Goal: Task Accomplishment & Management: Manage account settings

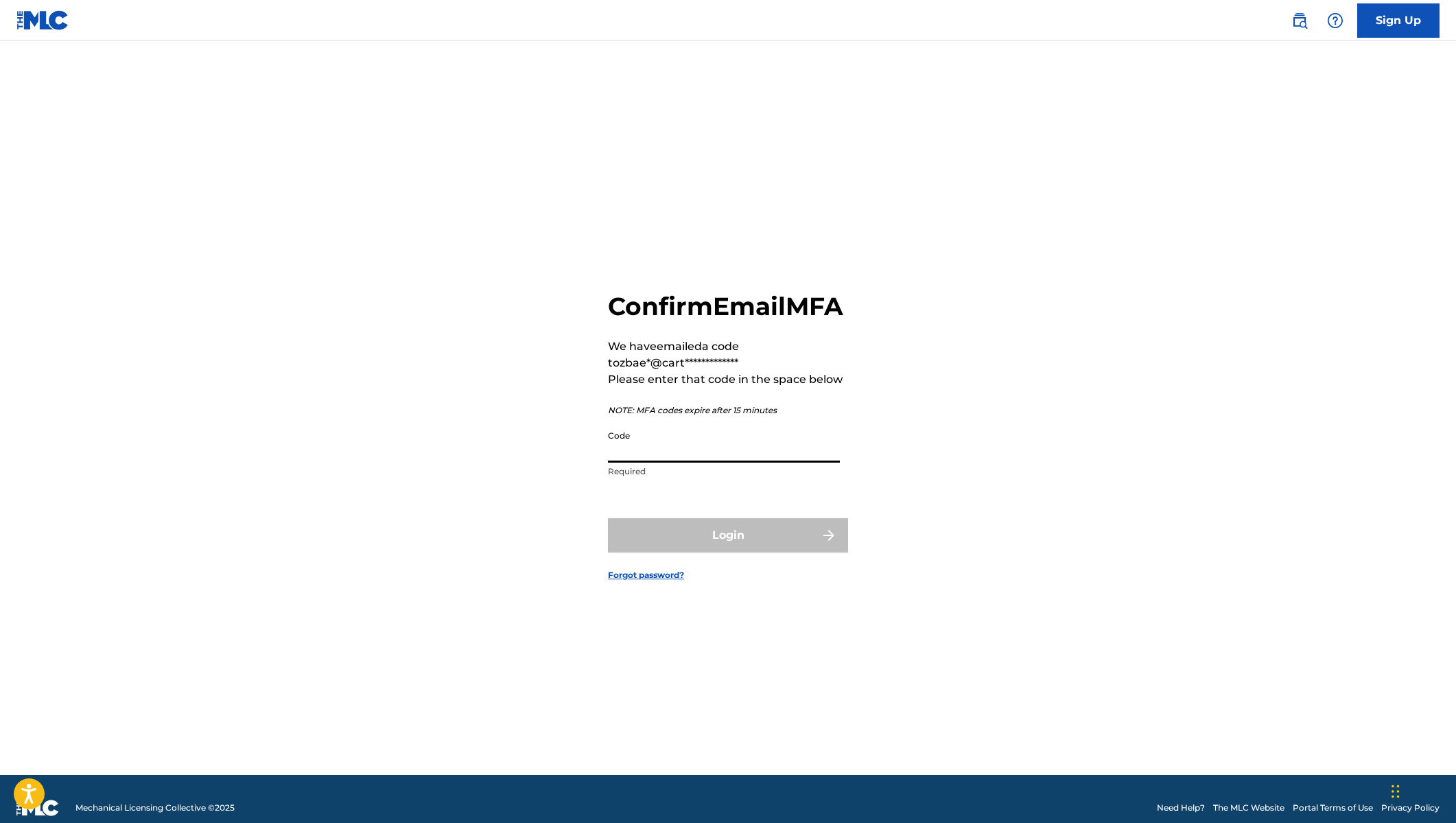
click at [750, 462] on input "Code" at bounding box center [724, 443] width 232 height 39
click at [639, 462] on input "Code" at bounding box center [724, 443] width 232 height 39
paste input "144440"
click at [740, 552] on div "Login" at bounding box center [728, 535] width 240 height 34
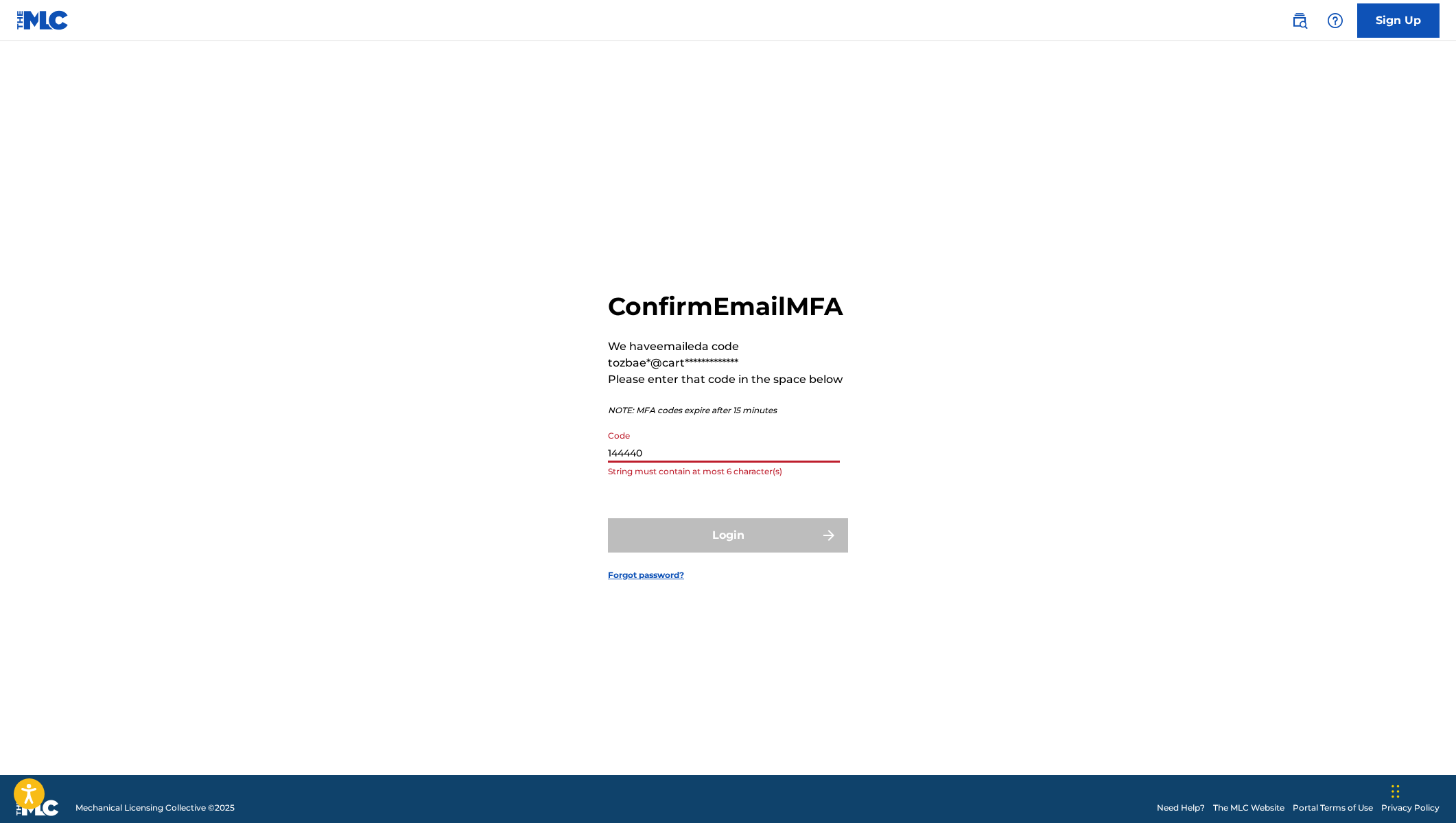
drag, startPoint x: 611, startPoint y: 469, endPoint x: 618, endPoint y: 464, distance: 8.6
click at [611, 462] on input "144440" at bounding box center [724, 443] width 232 height 39
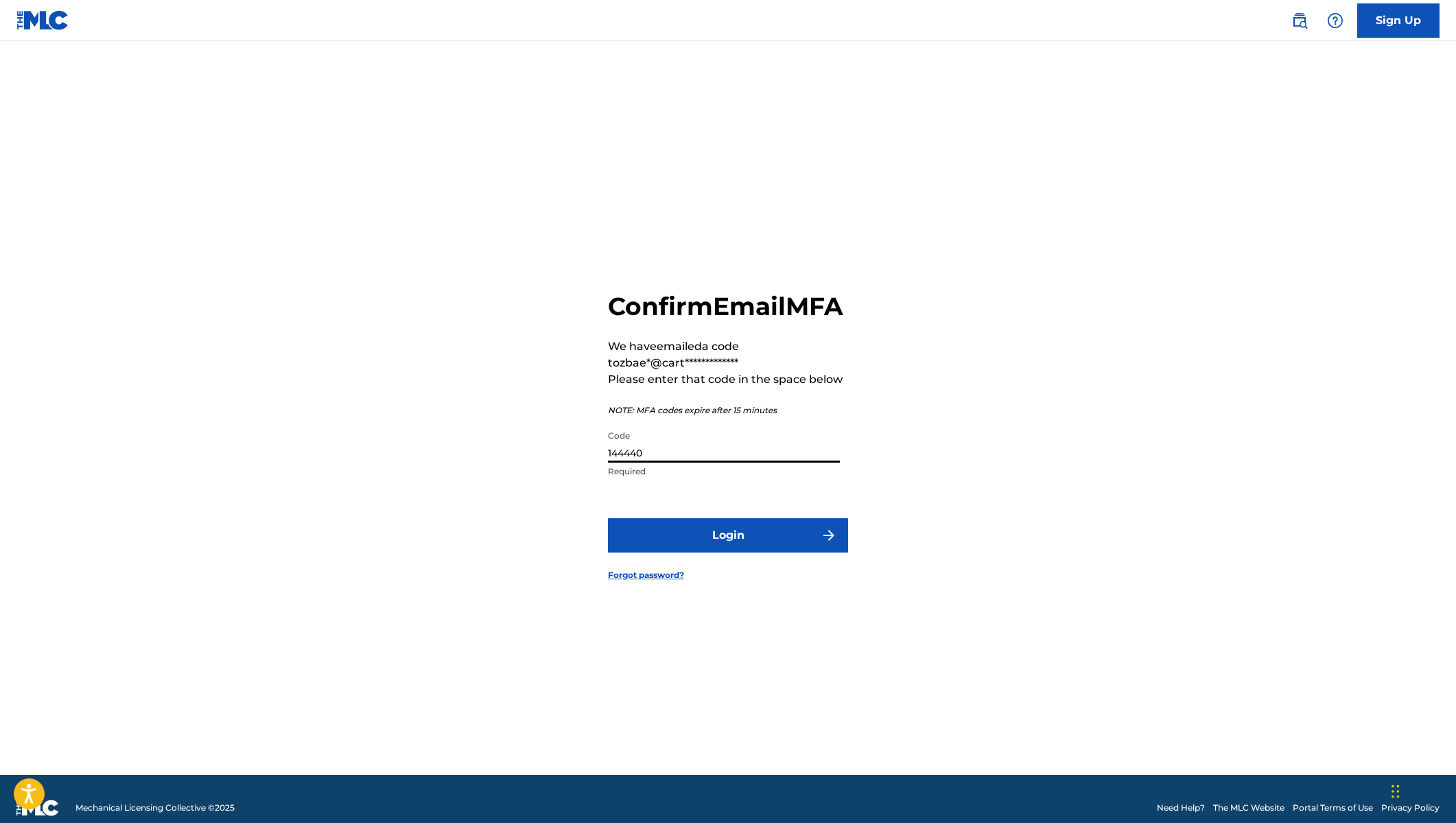
type input "144440"
click at [608, 518] on button "Login" at bounding box center [728, 535] width 240 height 34
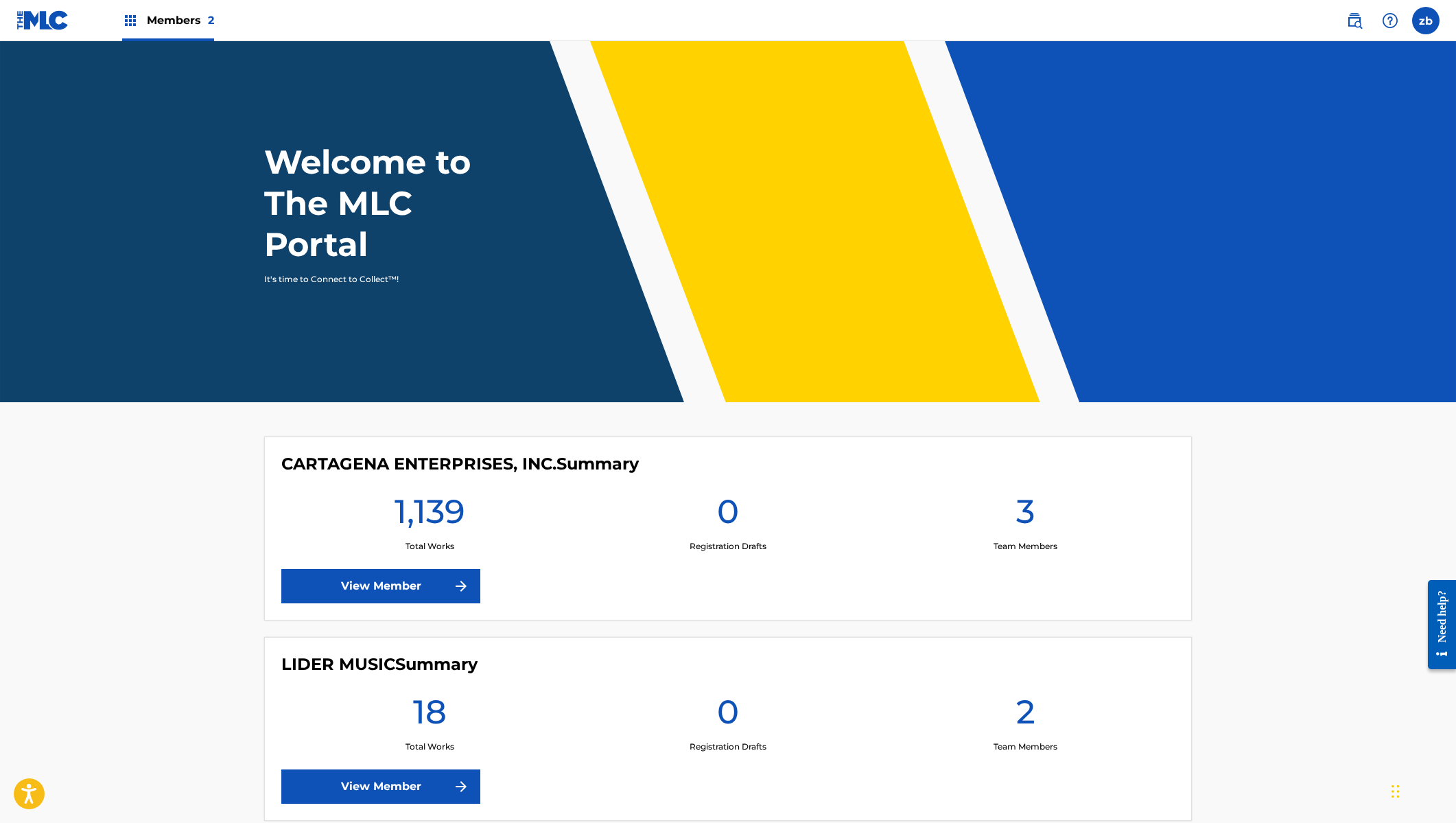
click at [1159, 351] on header "Welcome to The MLC Portal It's time to Connect to Collect™!" at bounding box center [728, 222] width 1456 height 361
click at [1293, 545] on main "Welcome to The MLC Portal It's time to Connect to Collect™! CARTAGENA ENTERPRIS…" at bounding box center [728, 439] width 1456 height 796
click at [187, 377] on header "Welcome to The MLC Portal It's time to Connect to Collect™!" at bounding box center [728, 222] width 1456 height 361
click at [421, 305] on header "Welcome to The MLC Portal It's time to Connect to Collect™!" at bounding box center [728, 222] width 1456 height 361
click at [406, 584] on link "View Member" at bounding box center [380, 585] width 199 height 34
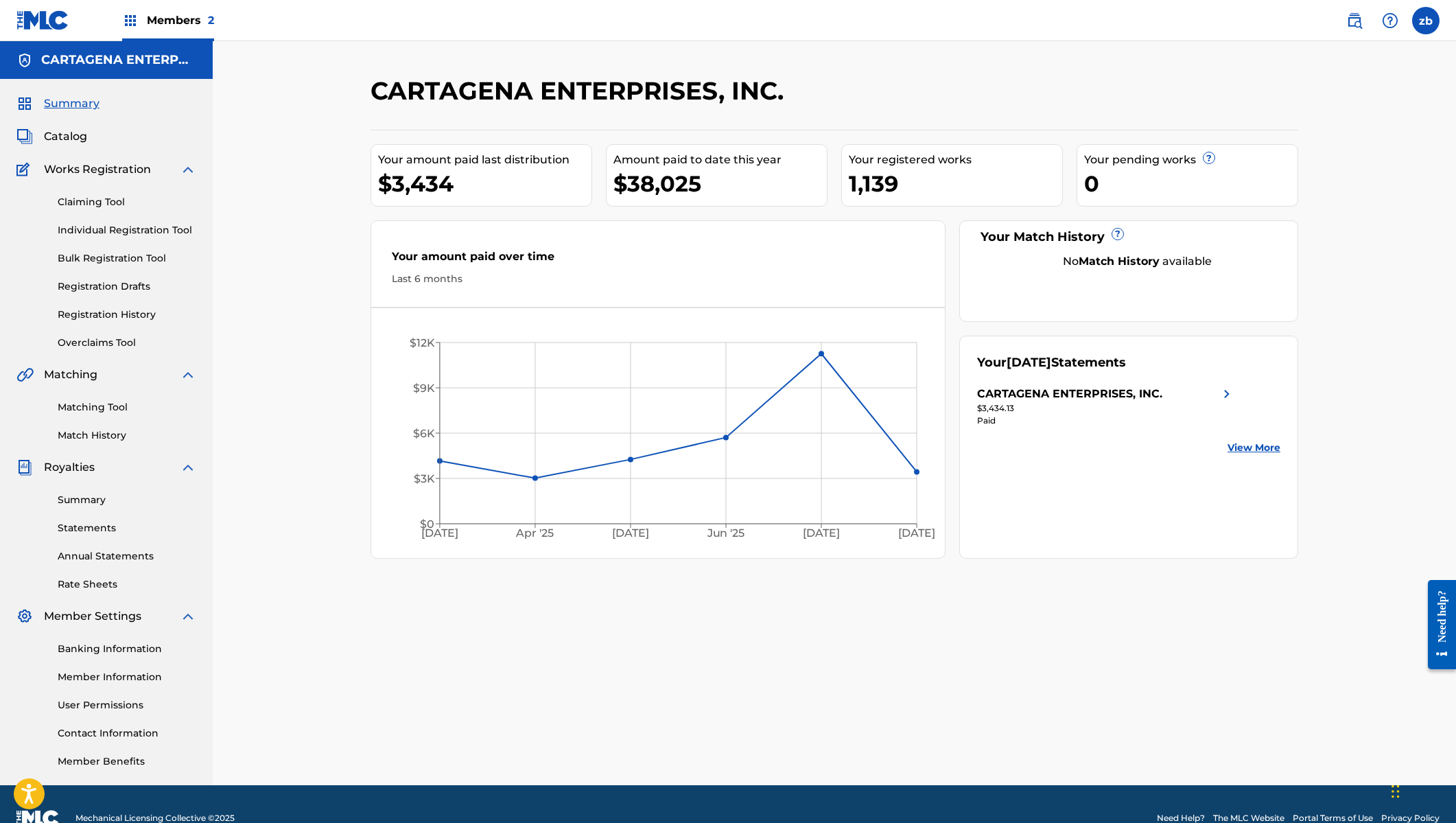
click at [173, 24] on span "Members 2" at bounding box center [181, 20] width 67 height 15
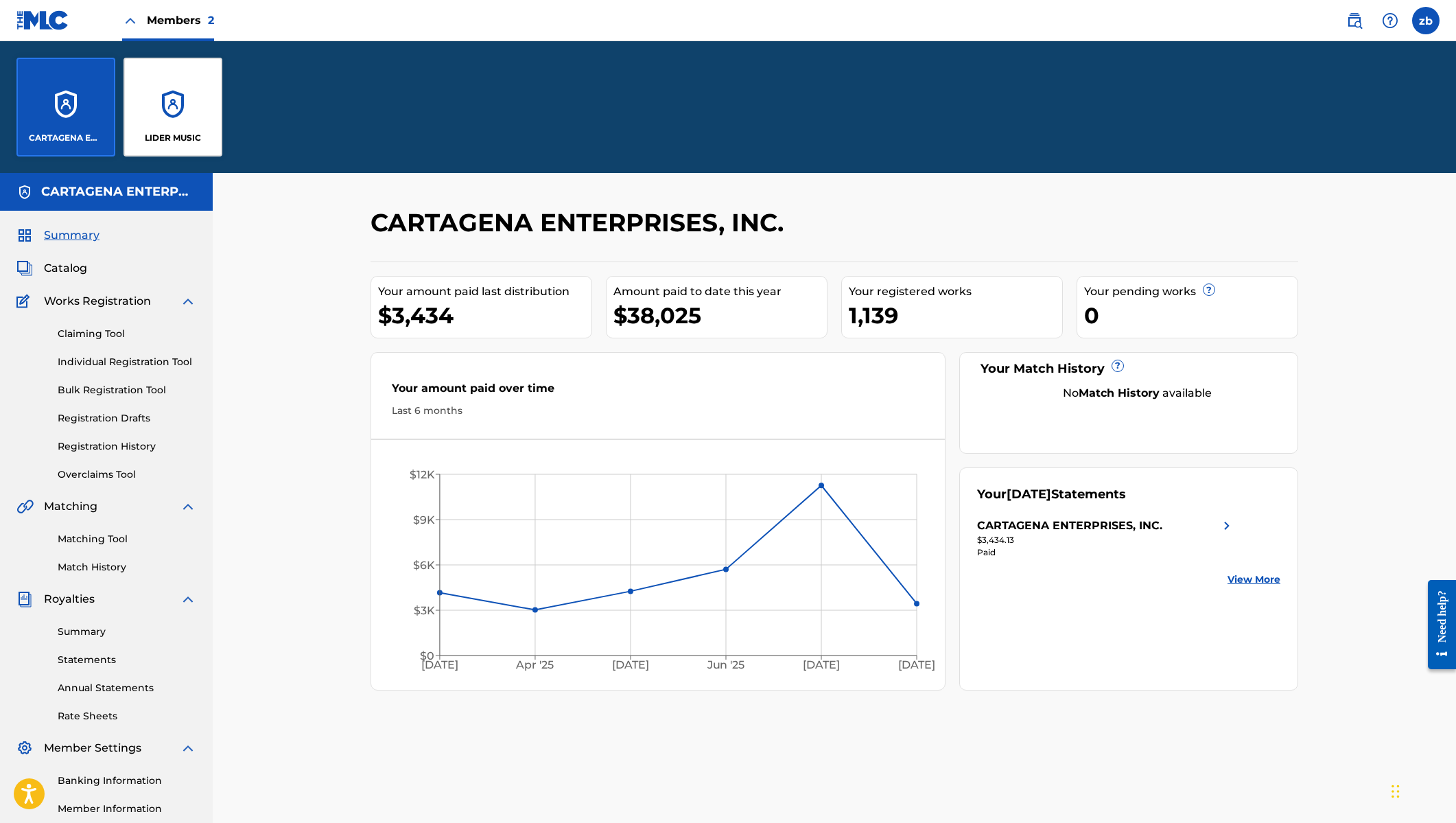
click at [173, 24] on span "Members 2" at bounding box center [181, 20] width 67 height 15
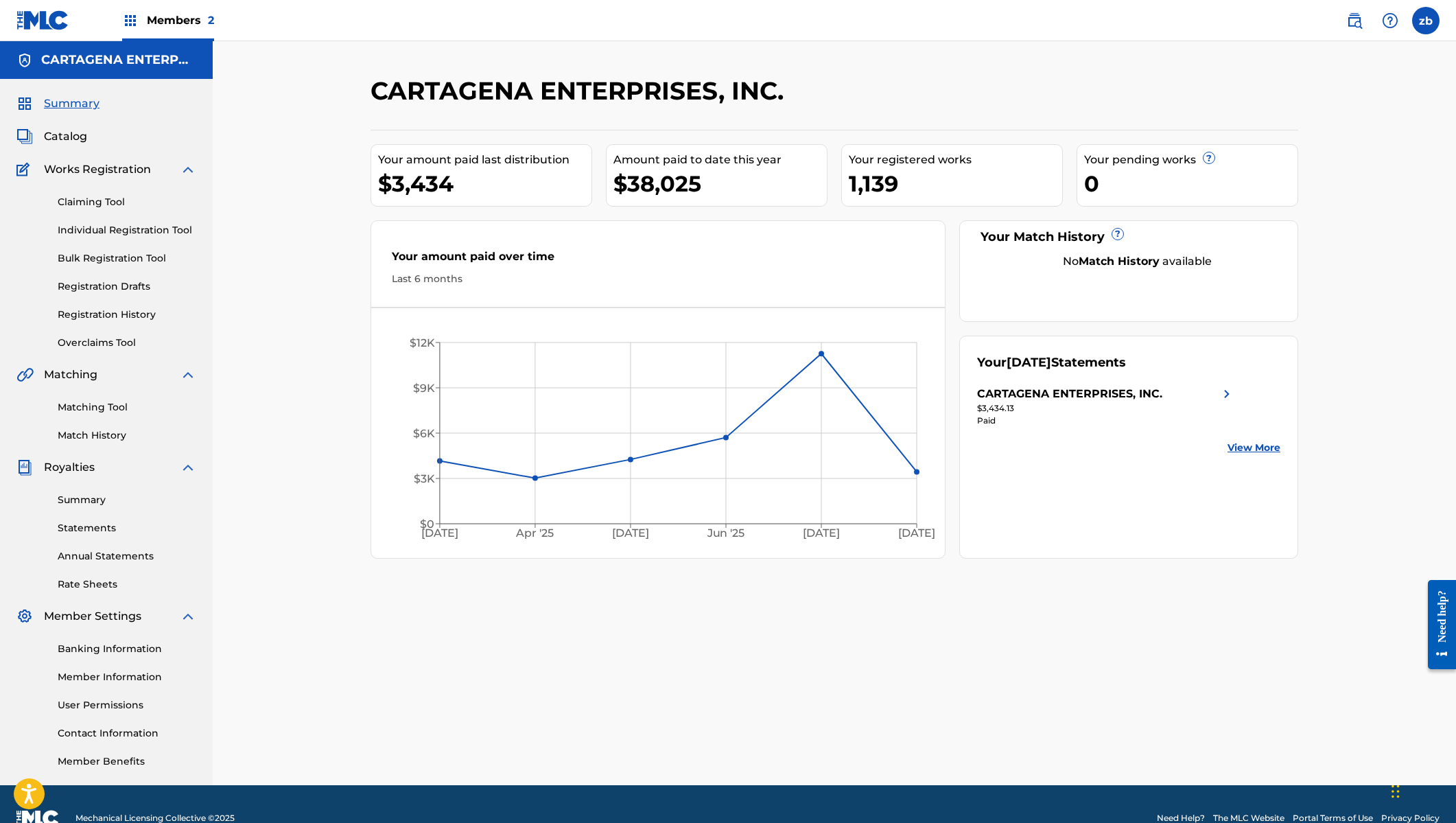
click at [173, 24] on span "Members 2" at bounding box center [181, 20] width 67 height 15
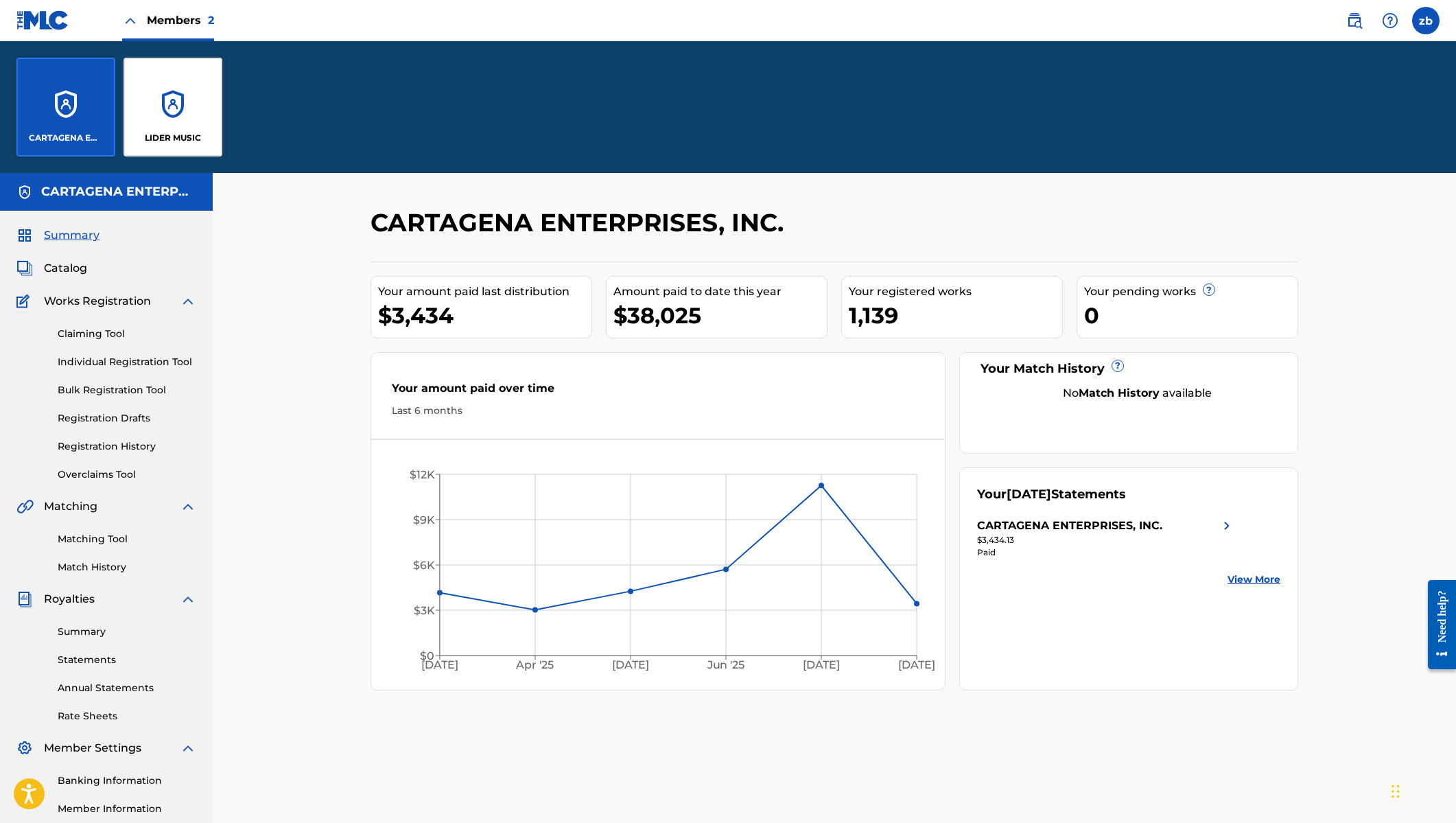
click at [1245, 581] on link "View More" at bounding box center [1254, 579] width 53 height 15
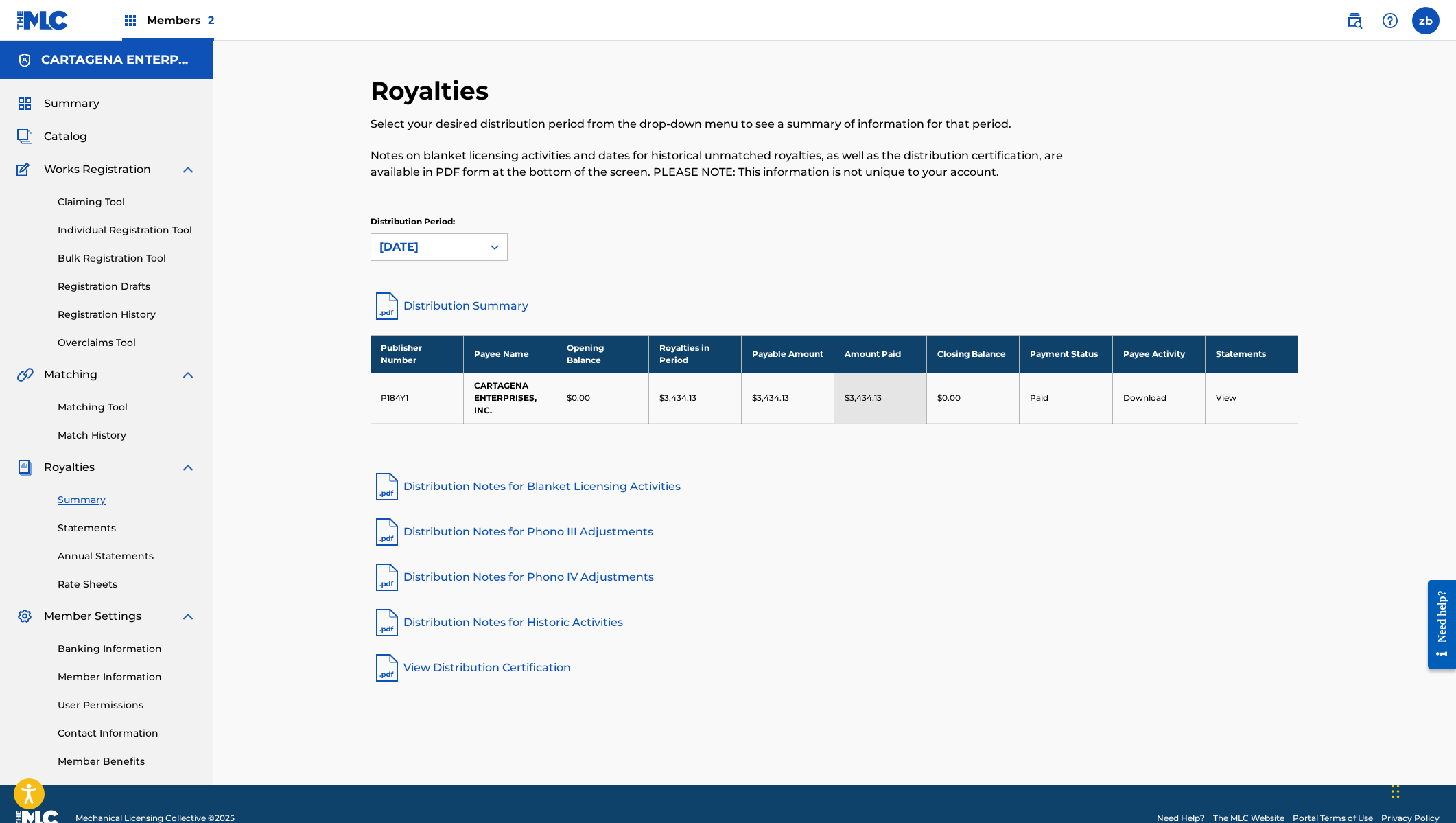
click at [129, 25] on img at bounding box center [130, 20] width 16 height 16
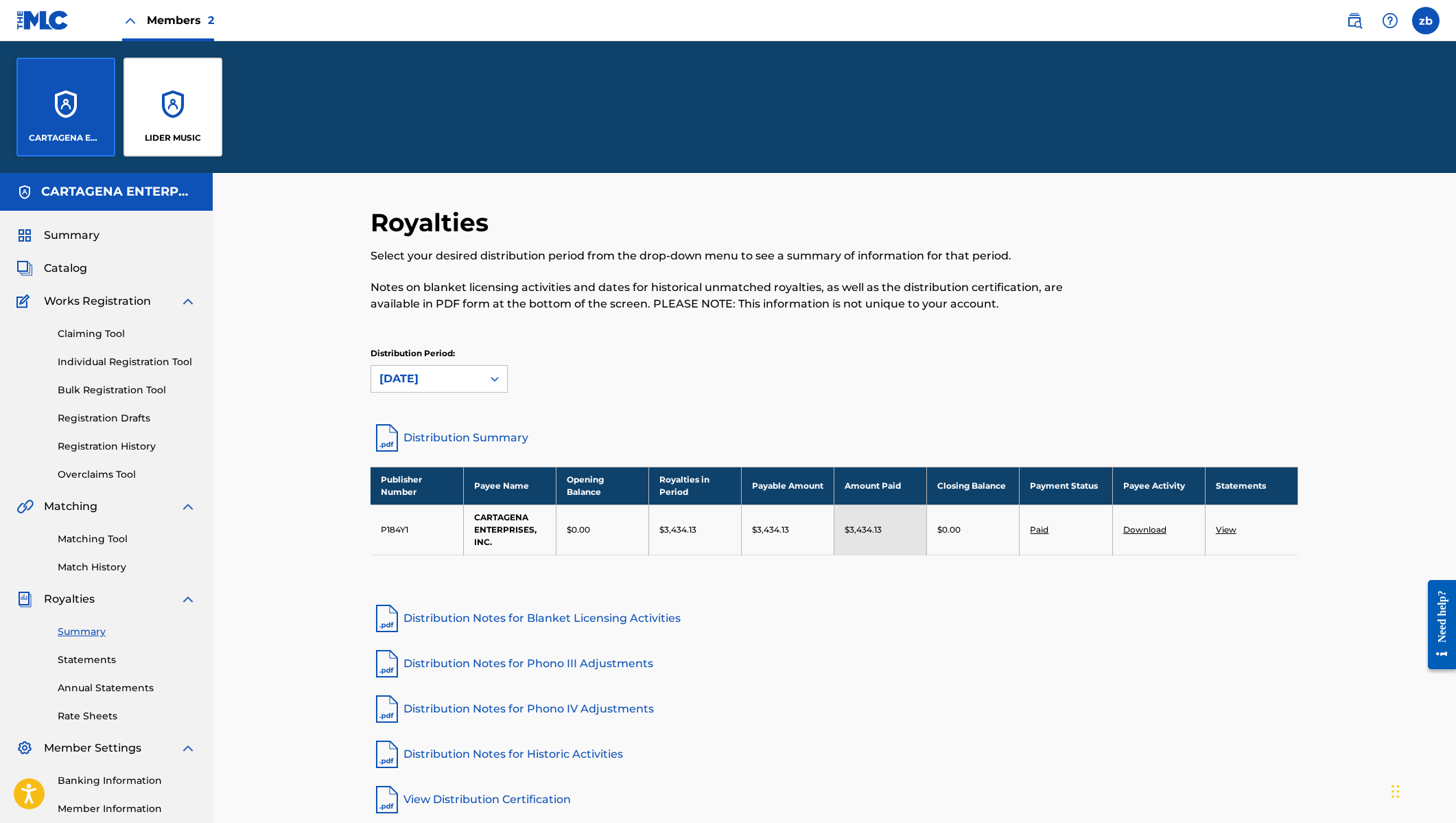
click at [189, 20] on span "Members 2" at bounding box center [181, 20] width 67 height 15
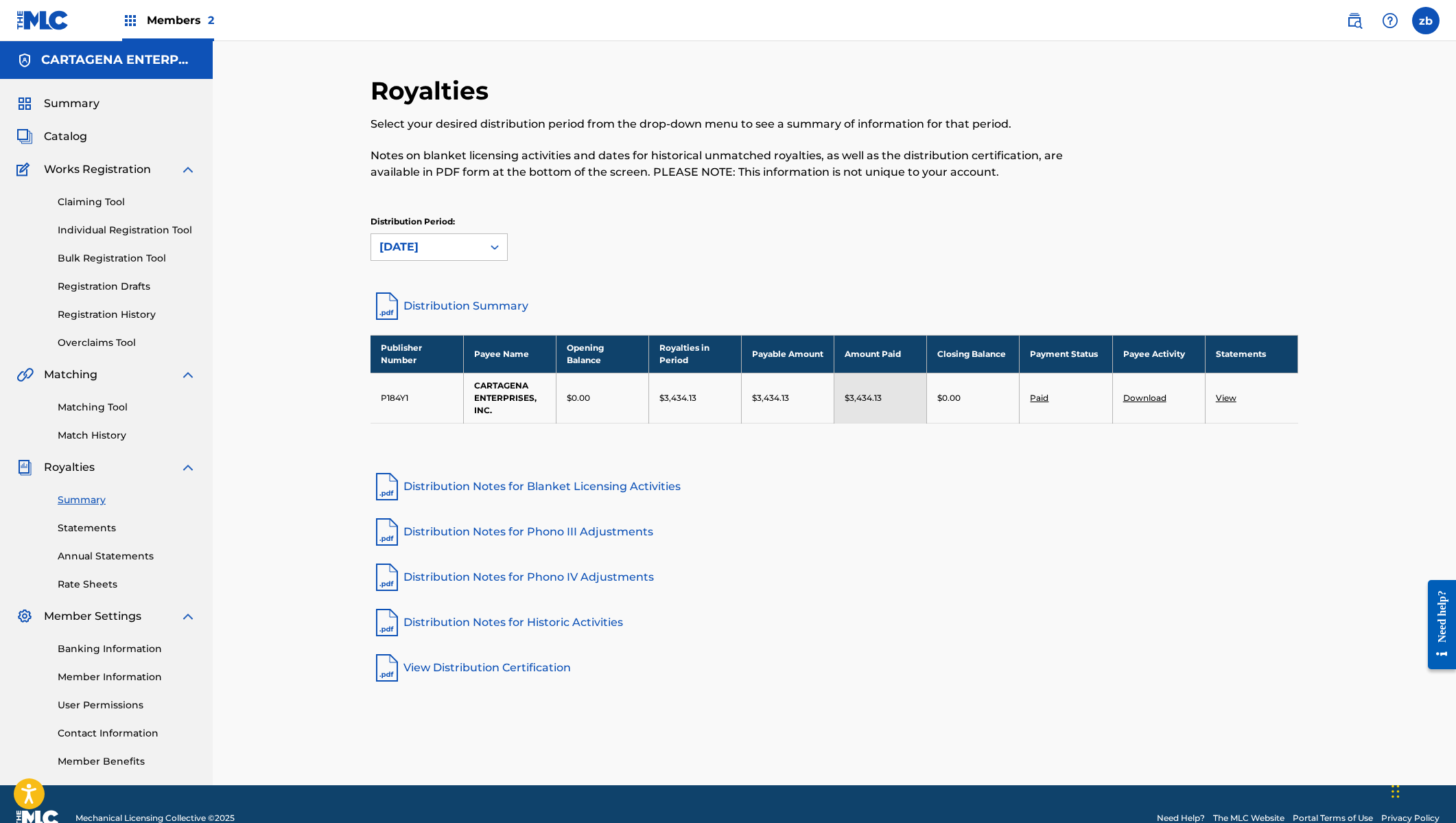
click at [189, 21] on span "Members 2" at bounding box center [181, 20] width 67 height 15
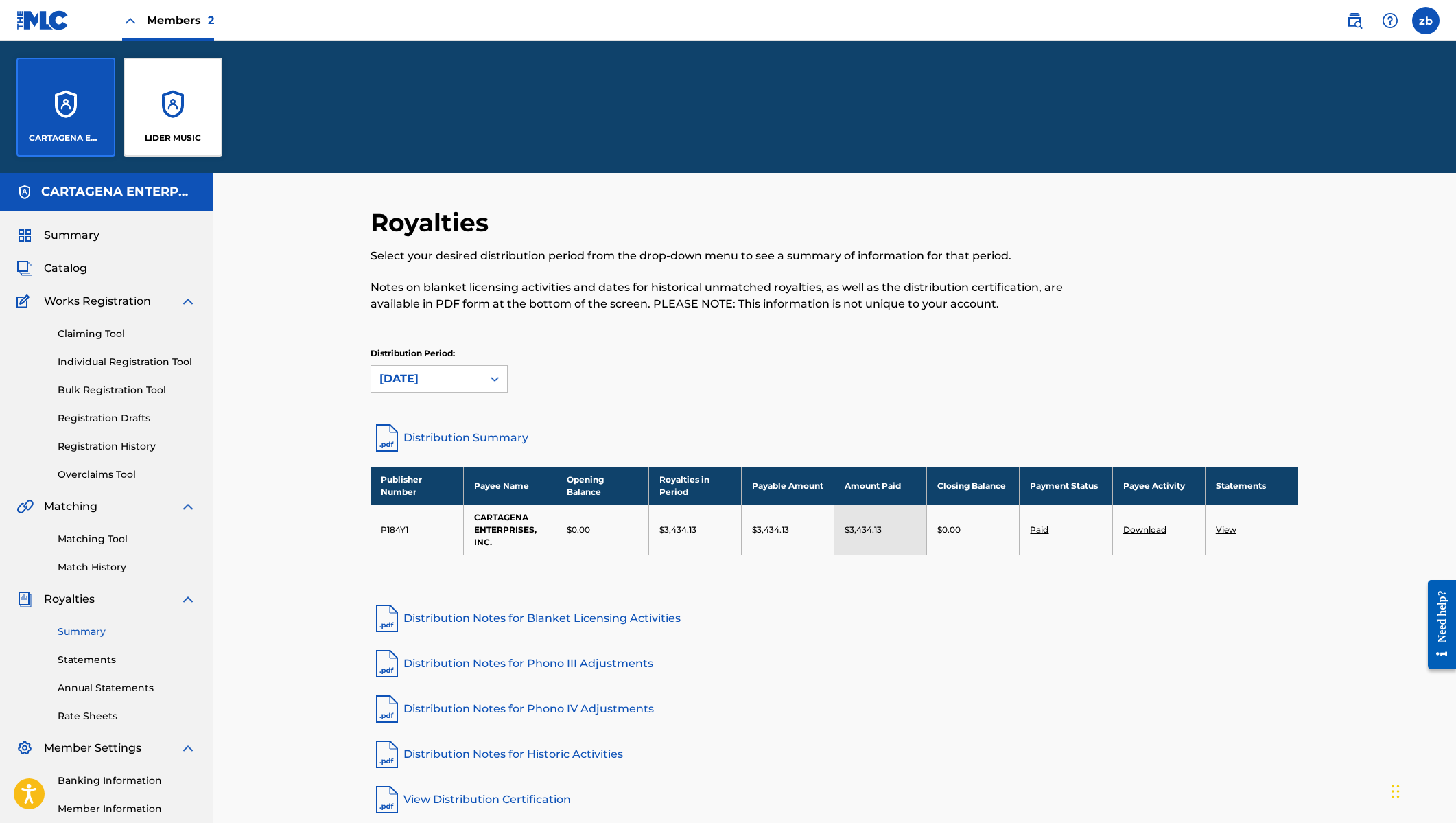
click at [39, 125] on div "CARTAGENA ENTERPRISES, INC." at bounding box center [65, 107] width 99 height 99
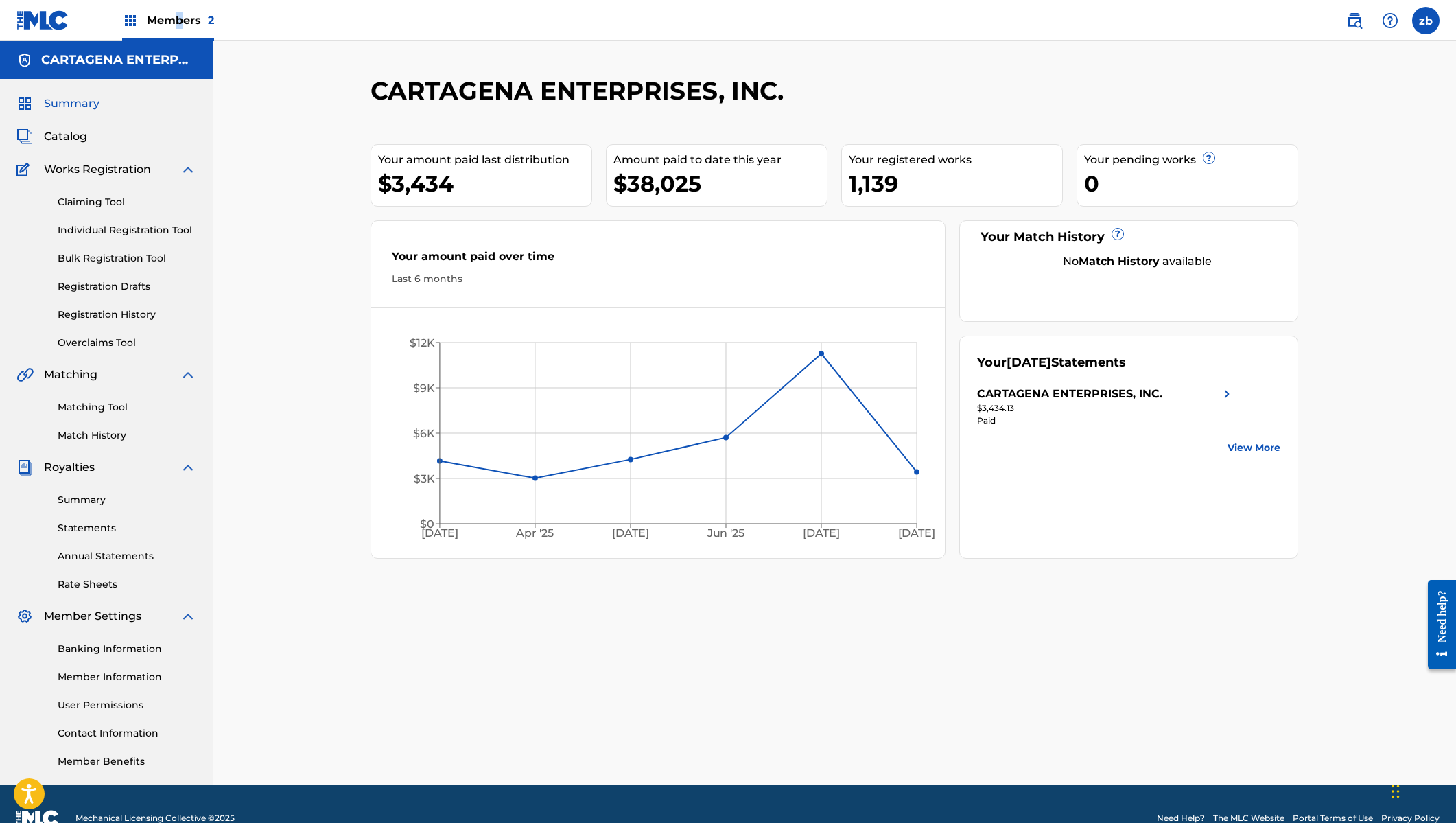
click at [176, 27] on span "Members 2" at bounding box center [181, 20] width 67 height 15
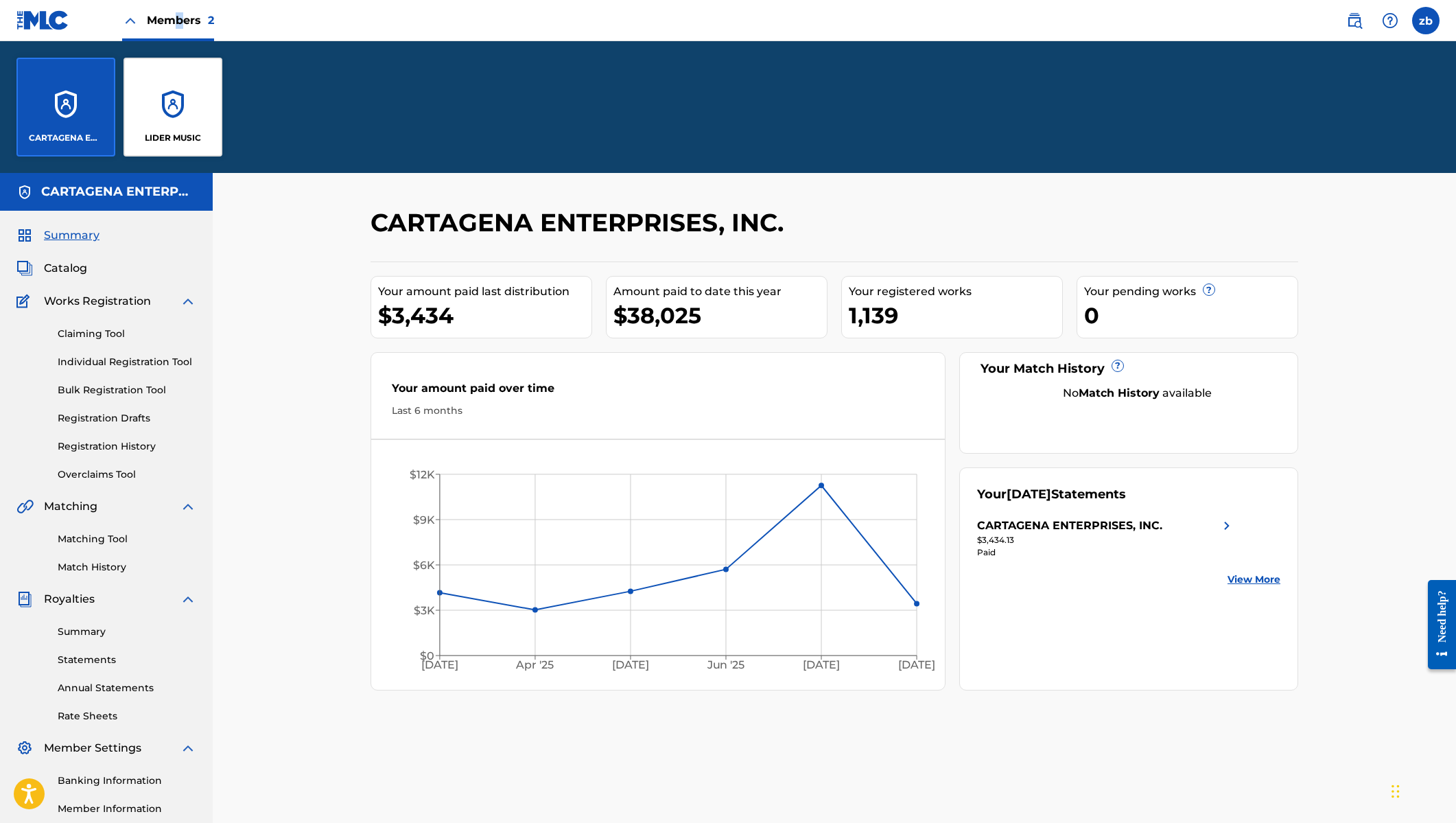
click at [169, 128] on div "LIDER MUSIC" at bounding box center [173, 107] width 99 height 99
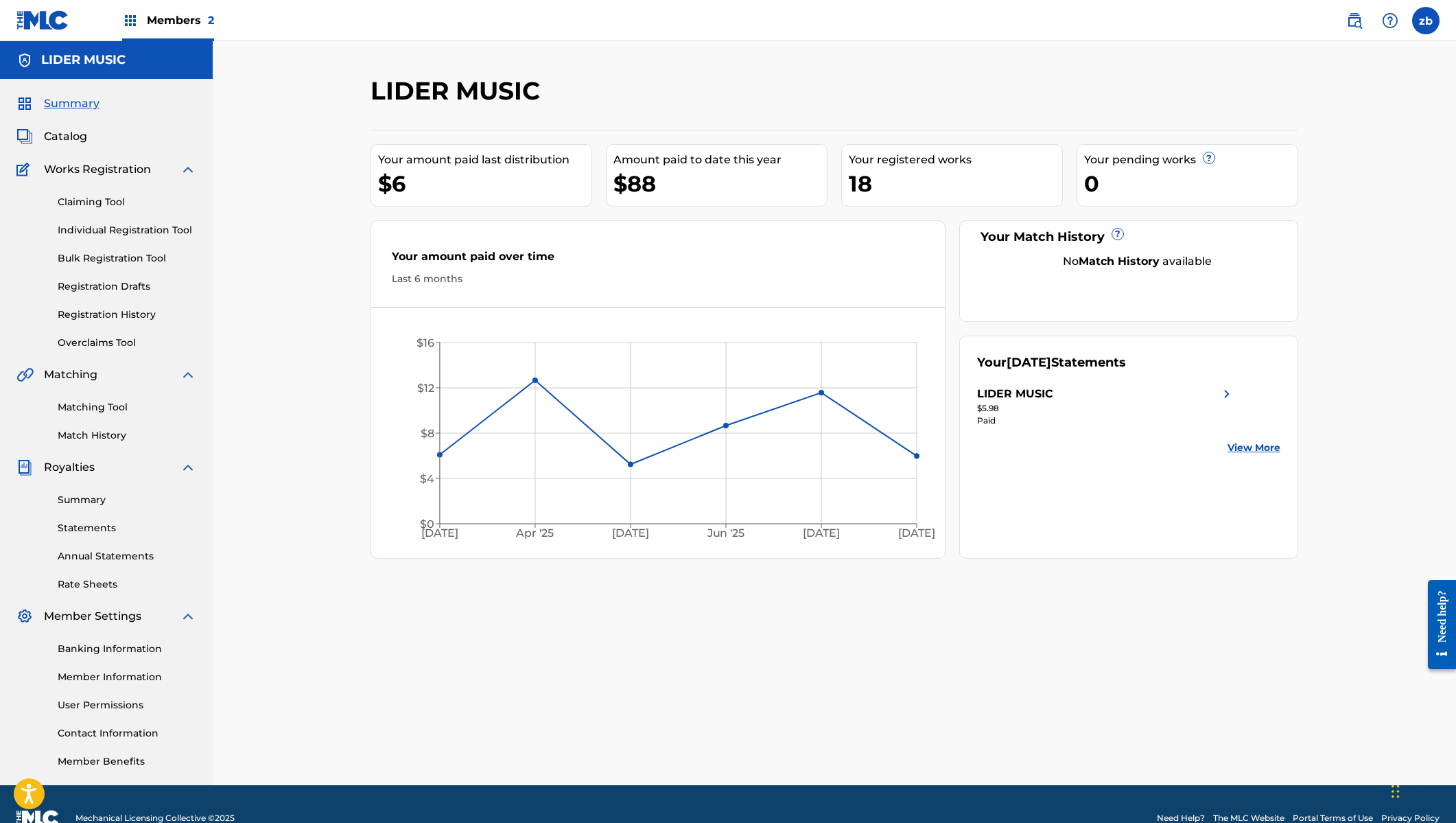
click at [100, 24] on div "Members 2" at bounding box center [115, 20] width 197 height 41
click at [97, 63] on h5 "LIDER MUSIC" at bounding box center [84, 60] width 84 height 15
click at [186, 19] on span "Members 2" at bounding box center [181, 20] width 67 height 15
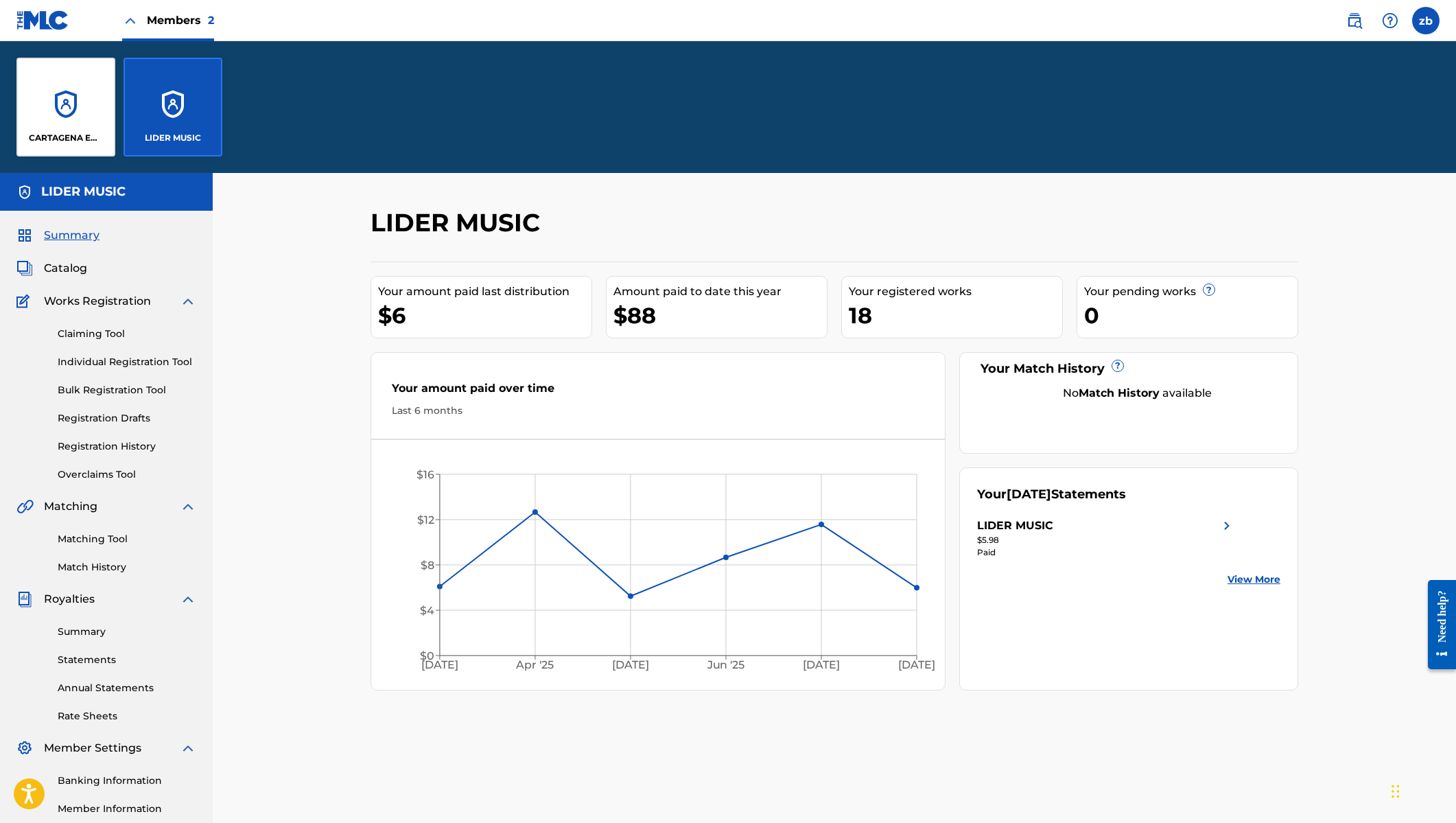
click at [56, 122] on div "CARTAGENA ENTERPRISES, INC." at bounding box center [65, 107] width 99 height 99
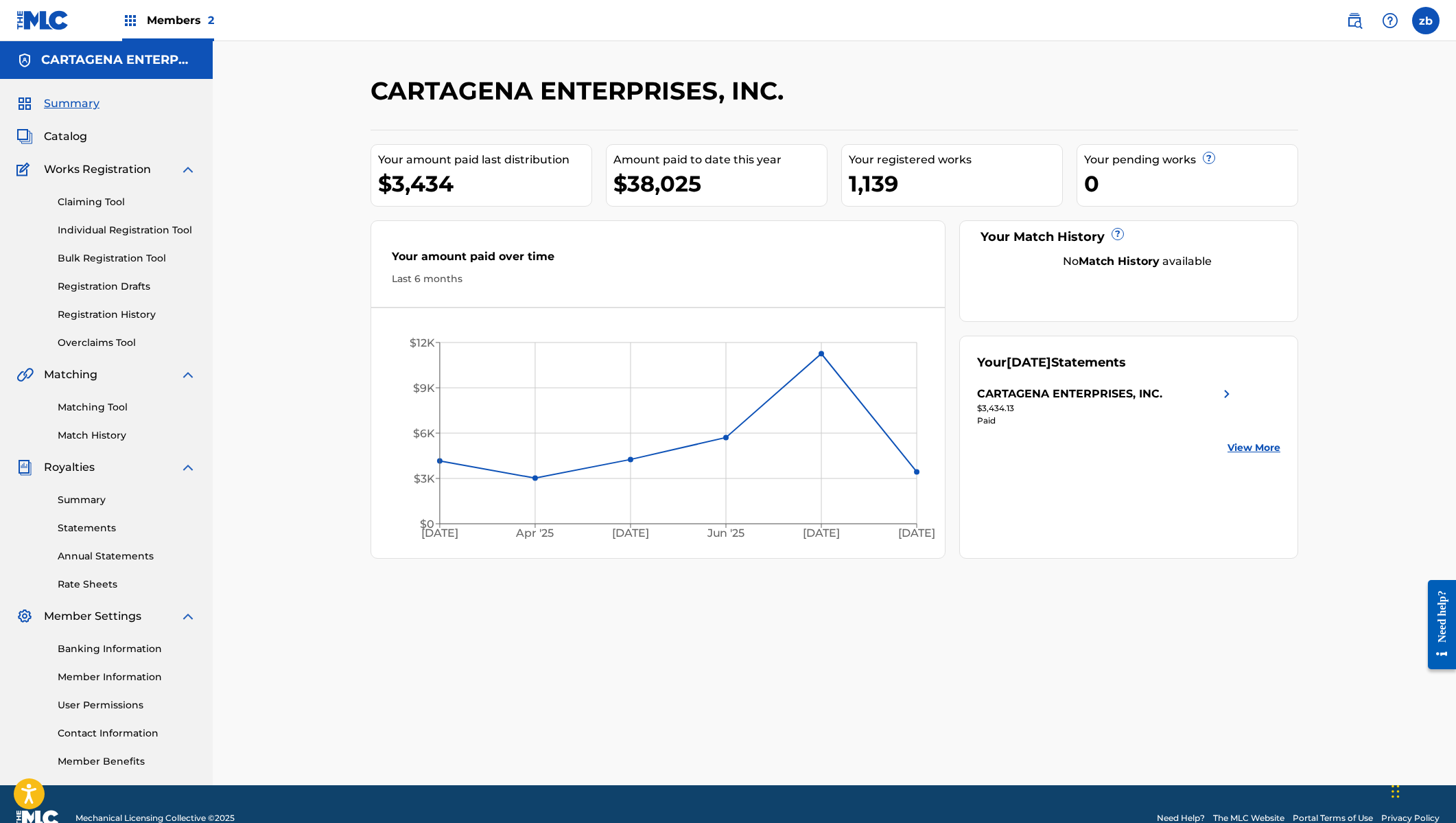
click at [102, 704] on link "User Permissions" at bounding box center [126, 705] width 138 height 15
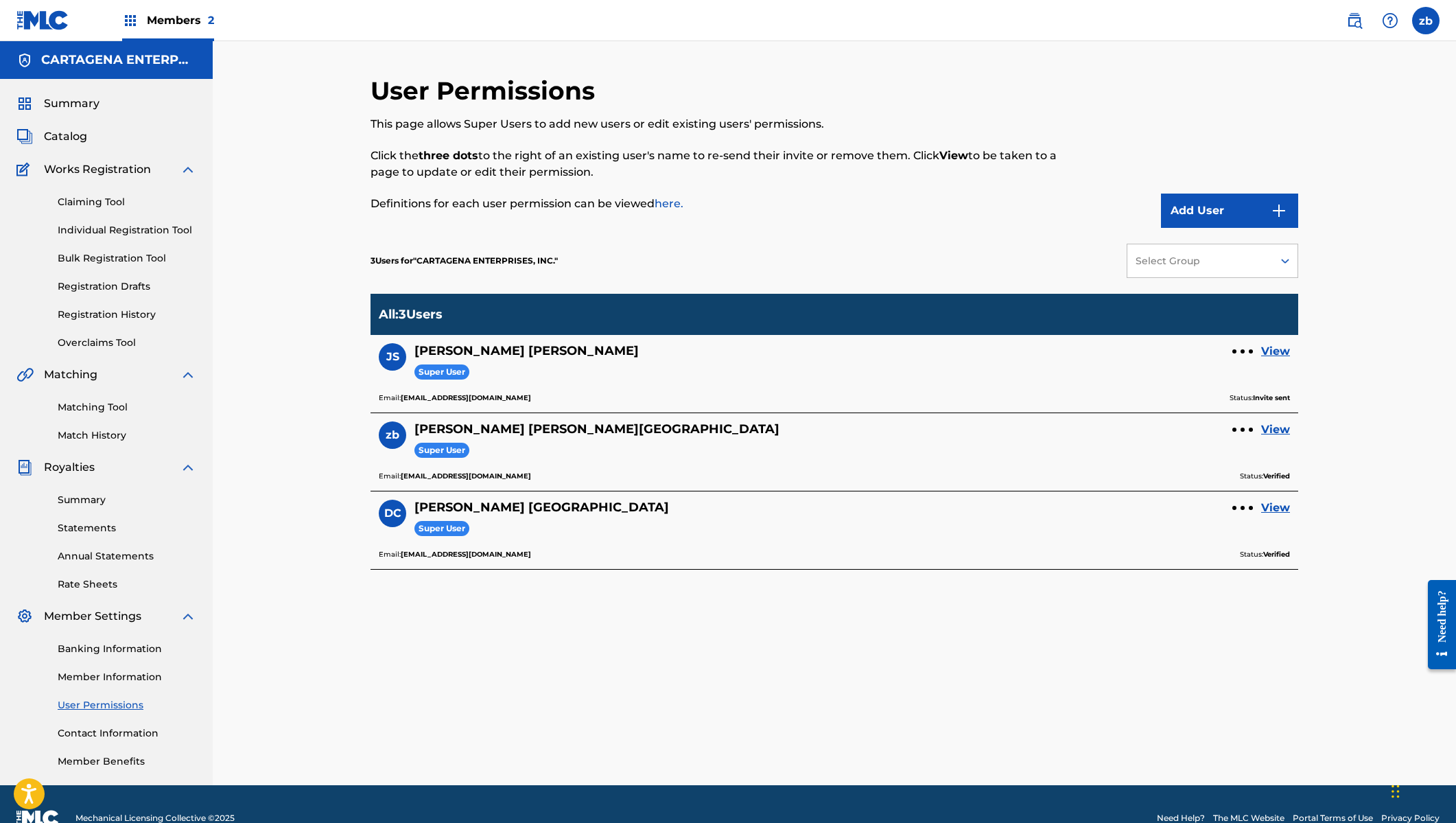
click at [1275, 354] on link "View" at bounding box center [1275, 351] width 29 height 16
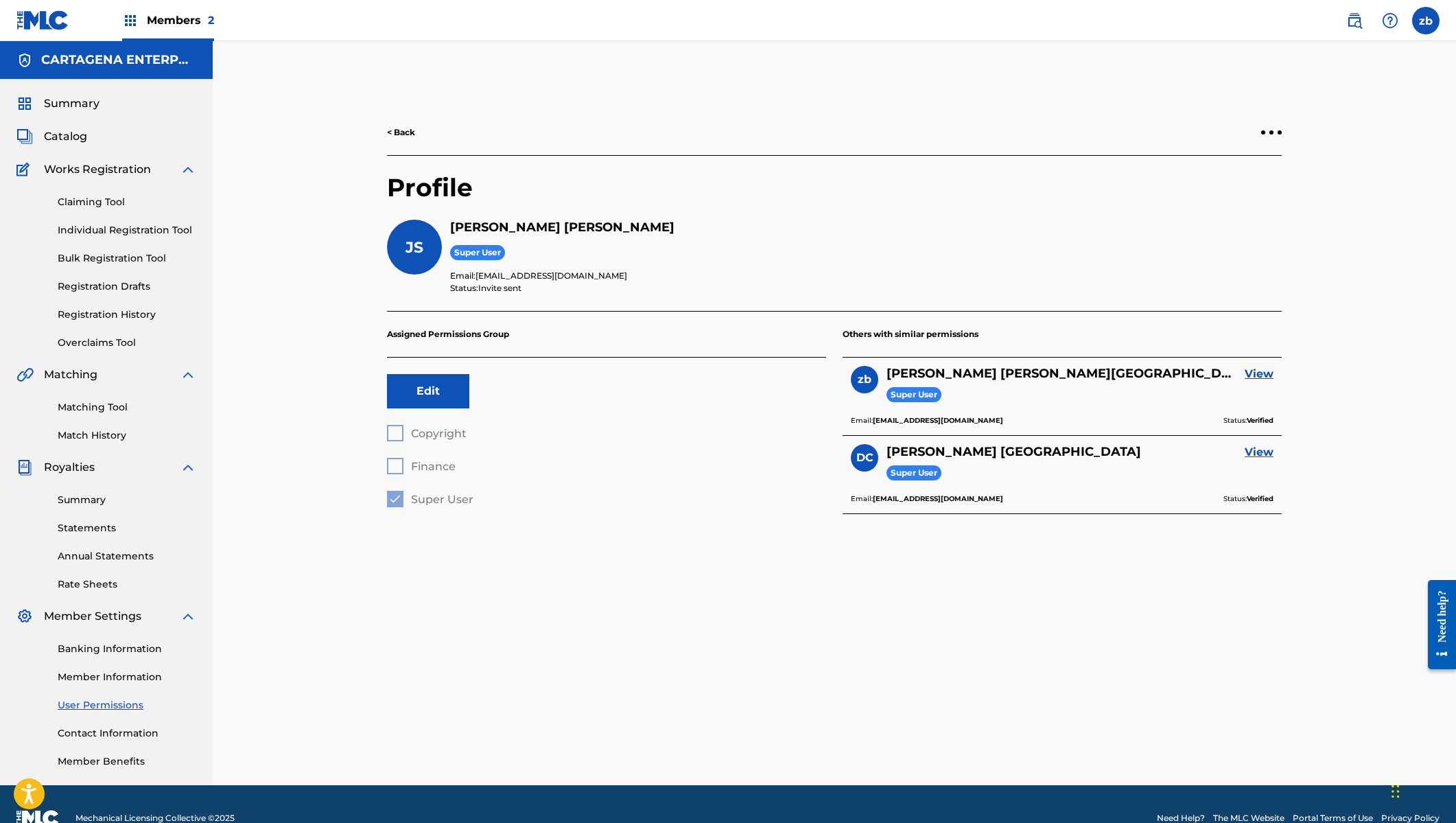
click at [474, 254] on span "Super User" at bounding box center [478, 253] width 55 height 15
click at [44, 101] on link "Summary" at bounding box center [58, 103] width 83 height 16
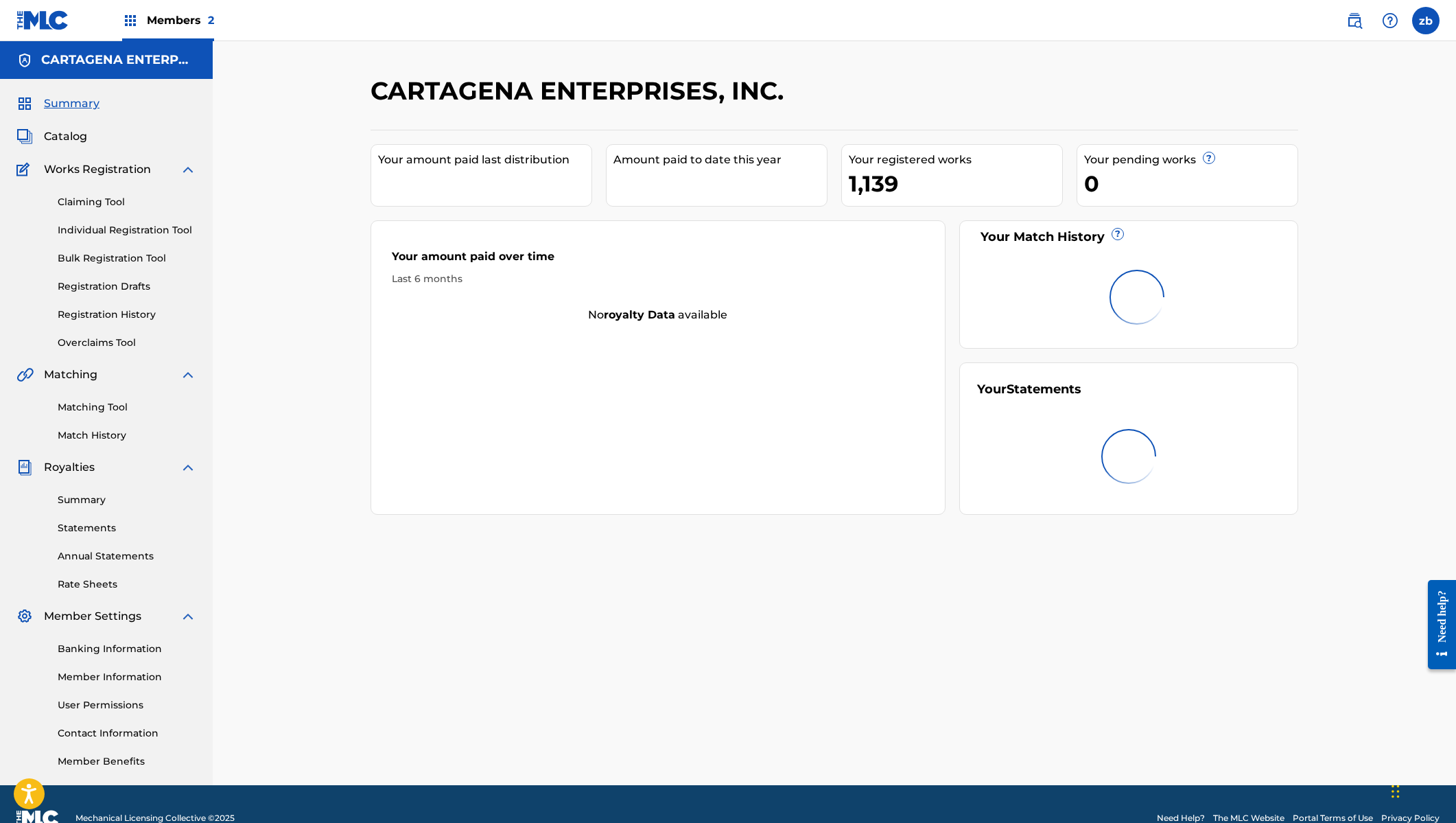
click at [299, 253] on div "CARTAGENA ENTERPRISES, INC. Your amount paid last distribution Amount paid to d…" at bounding box center [834, 413] width 1243 height 744
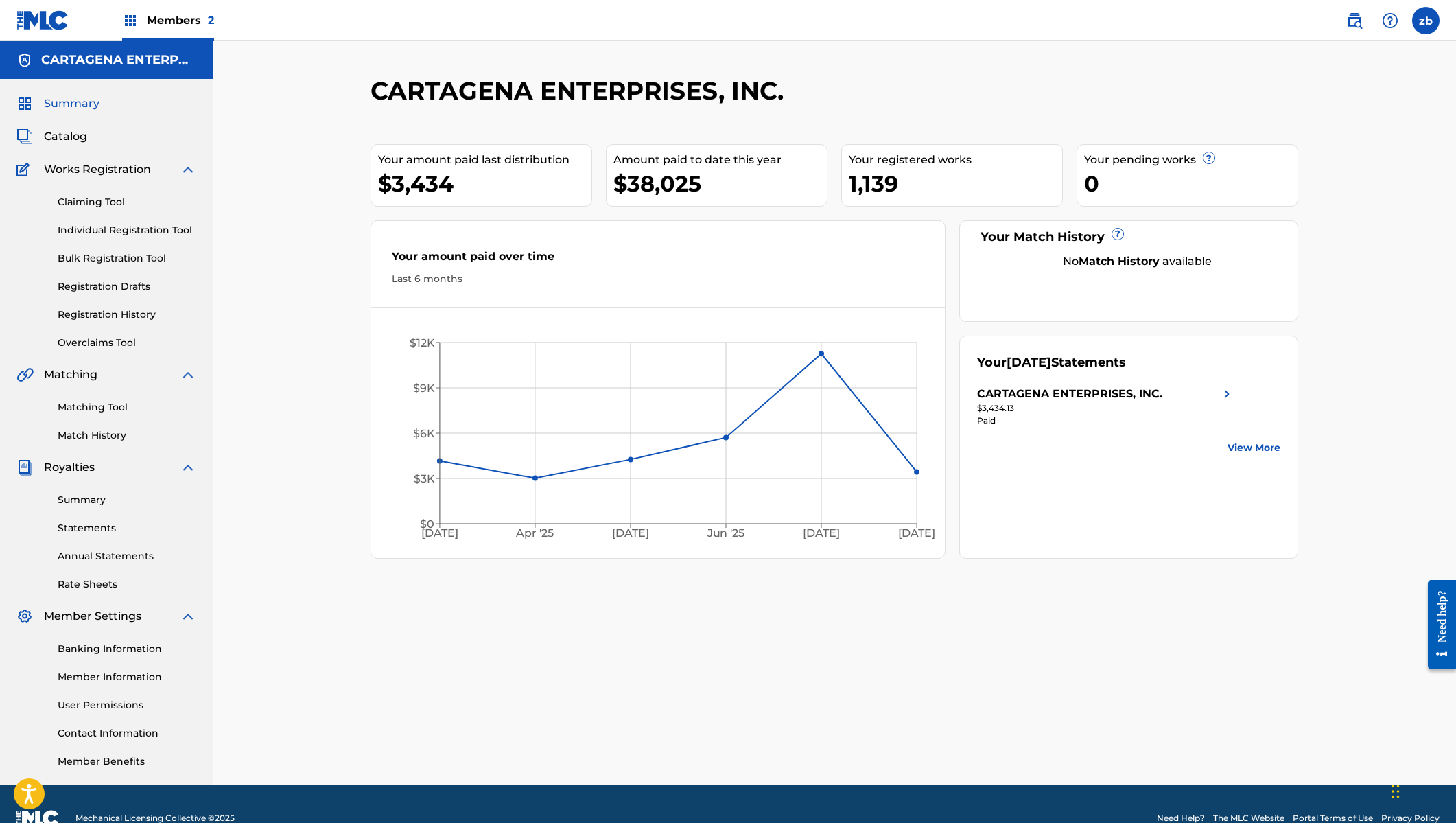
click at [915, 189] on div "1,139" at bounding box center [956, 183] width 214 height 31
